Goal: Navigation & Orientation: Understand site structure

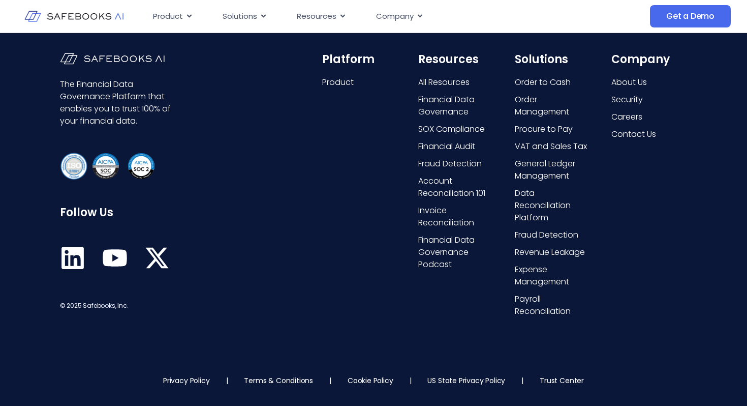
scroll to position [2637, 0]
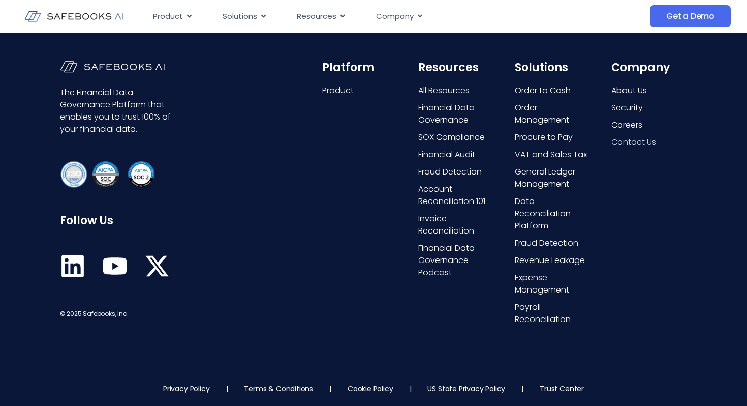
click at [626, 144] on span "Contact Us" at bounding box center [633, 142] width 45 height 12
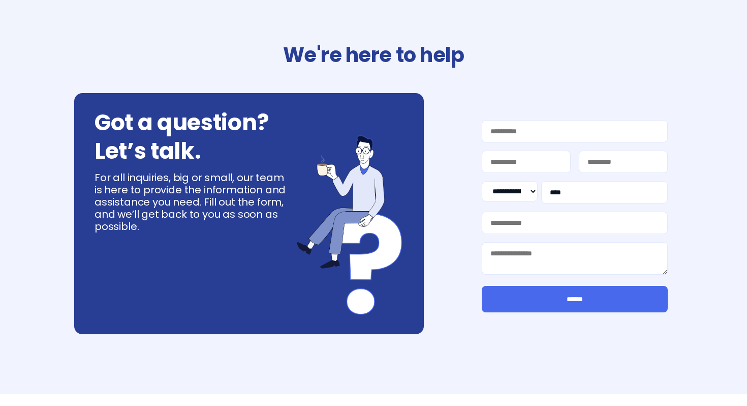
select select "**"
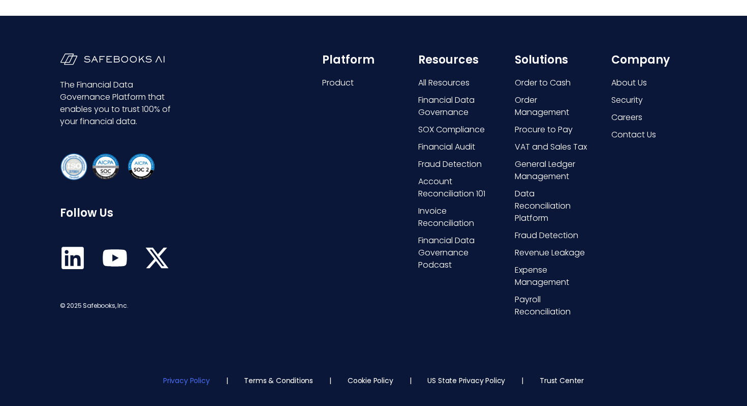
click at [183, 381] on link "Privacy Policy" at bounding box center [186, 380] width 46 height 10
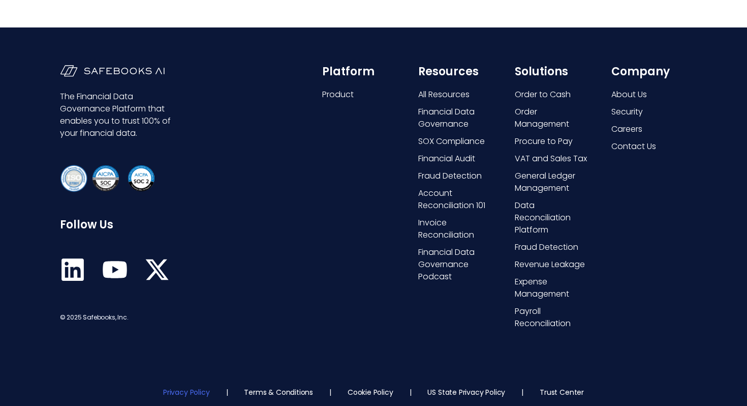
scroll to position [598, 0]
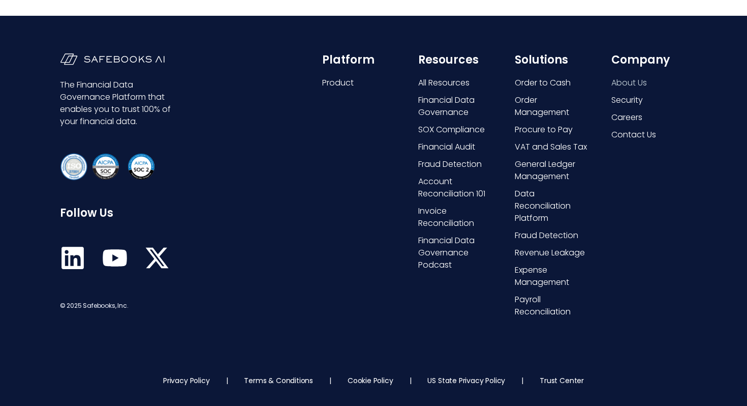
click at [621, 82] on span "About Us" at bounding box center [629, 83] width 36 height 12
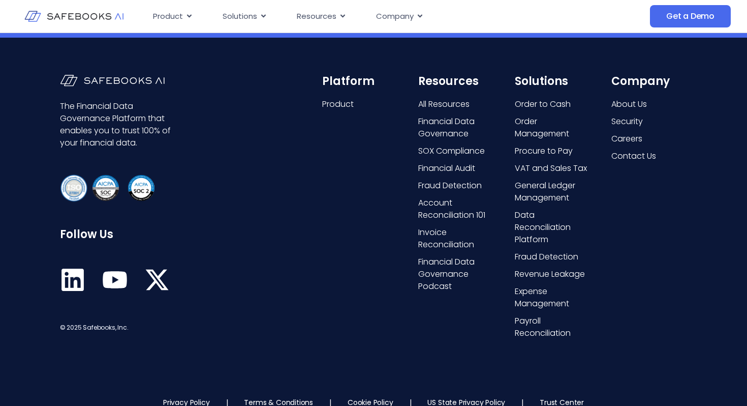
scroll to position [2138, 0]
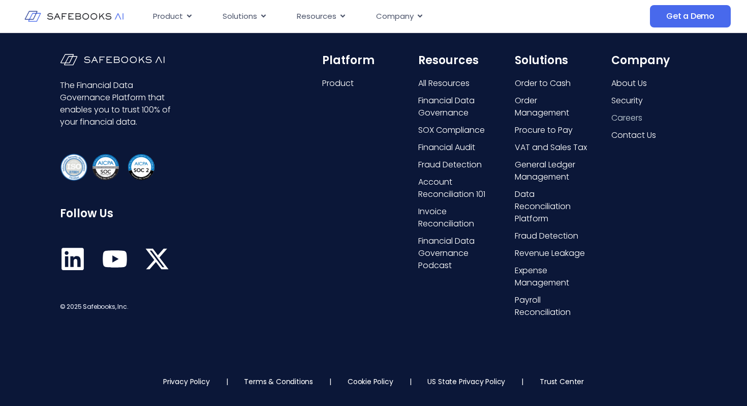
click at [624, 116] on span "Careers" at bounding box center [626, 118] width 31 height 12
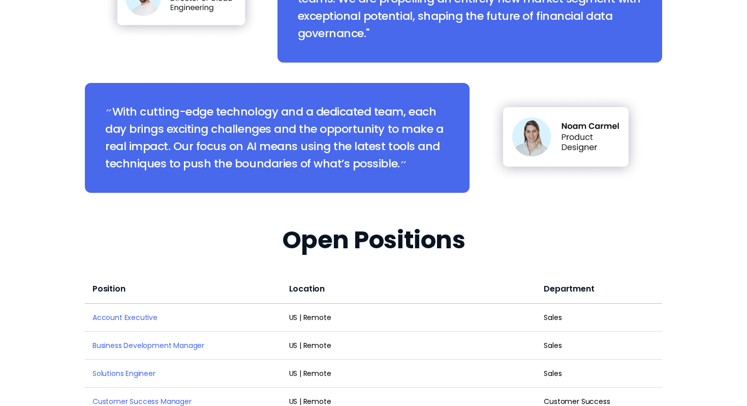
scroll to position [1781, 0]
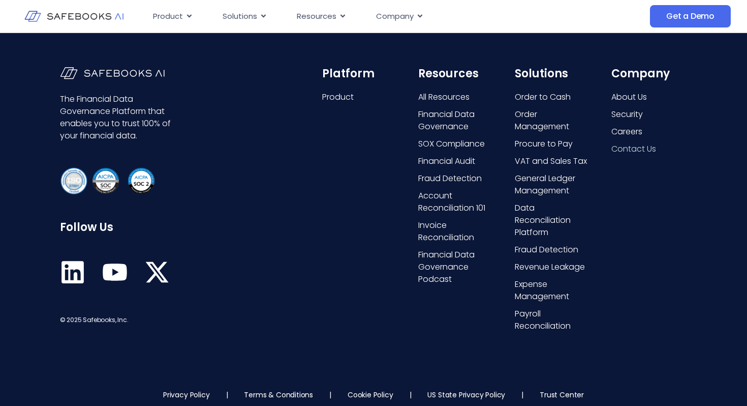
click at [631, 143] on span "Contact Us" at bounding box center [633, 149] width 45 height 12
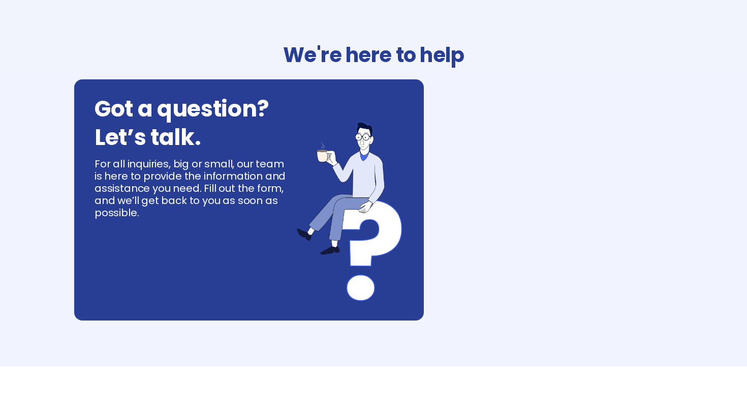
select select "**"
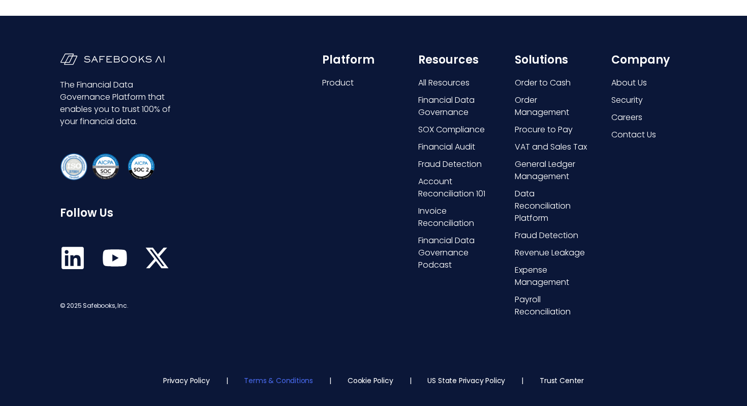
click at [272, 378] on link "Terms & Conditions" at bounding box center [278, 380] width 69 height 10
